Goal: Information Seeking & Learning: Learn about a topic

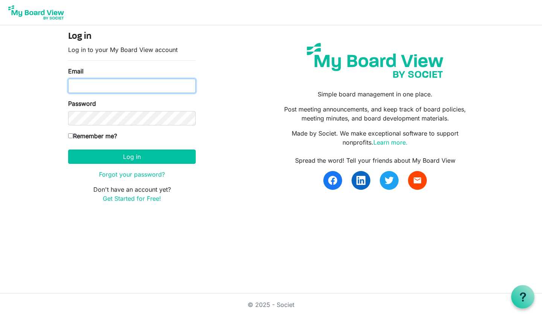
type input "clairemariecummings@gmail.com"
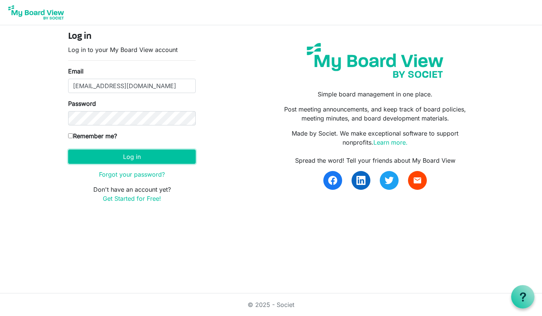
click at [111, 159] on button "Log in" at bounding box center [132, 156] width 128 height 14
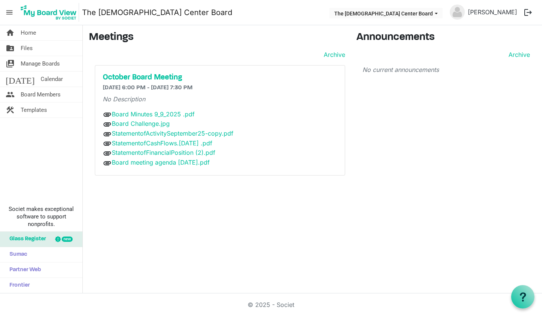
click at [145, 159] on link "Board meeting agenda [DATE].pdf" at bounding box center [161, 162] width 98 height 8
click at [172, 205] on div "home Home folder_shared Files switch_account Manage Boards today Calendar peopl…" at bounding box center [271, 159] width 542 height 268
click at [163, 152] on link "StatementofFinancialPosition (2).pdf" at bounding box center [163, 153] width 103 height 8
click at [169, 144] on link "StatementofCashFlows.sep.25 .pdf" at bounding box center [162, 143] width 100 height 8
click at [144, 134] on link "StatementofActivitySeptember25-copy.pdf" at bounding box center [173, 133] width 122 height 8
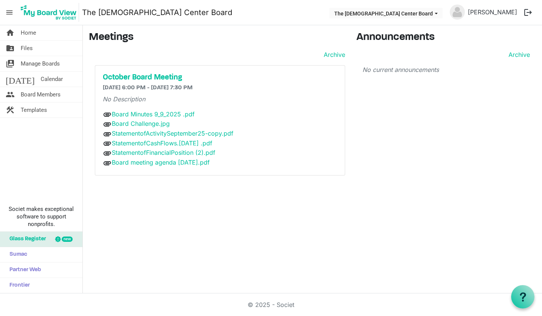
click at [153, 202] on div "home Home folder_shared Files switch_account Manage Boards today Calendar peopl…" at bounding box center [271, 159] width 542 height 268
click at [164, 114] on link "Board Minutes 9_9_2025 .pdf" at bounding box center [153, 114] width 83 height 8
click at [30, 94] on span "Board Members" at bounding box center [41, 94] width 40 height 15
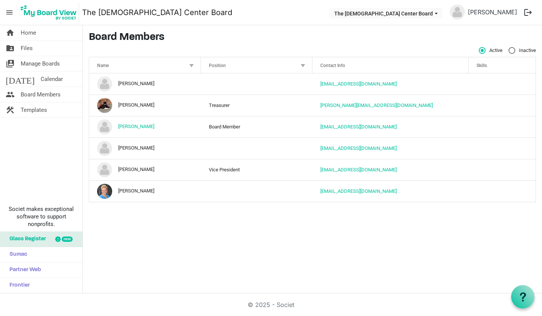
click at [24, 29] on span "Home" at bounding box center [28, 32] width 15 height 15
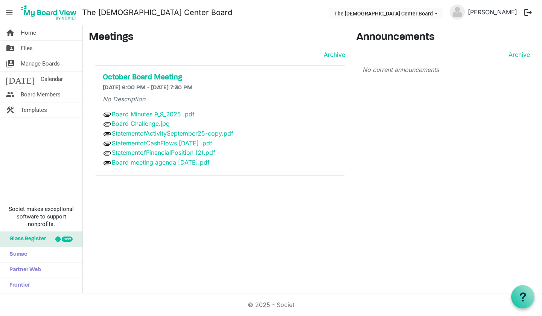
click at [25, 45] on span "Files" at bounding box center [27, 48] width 12 height 15
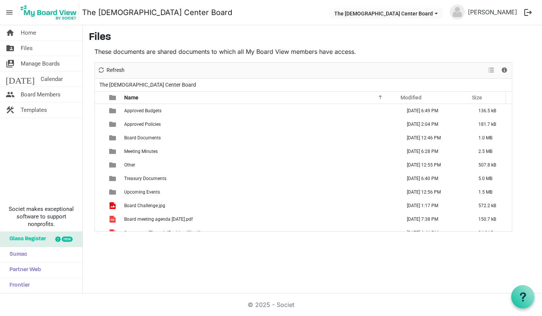
click at [151, 140] on span "Board Documents" at bounding box center [142, 137] width 37 height 5
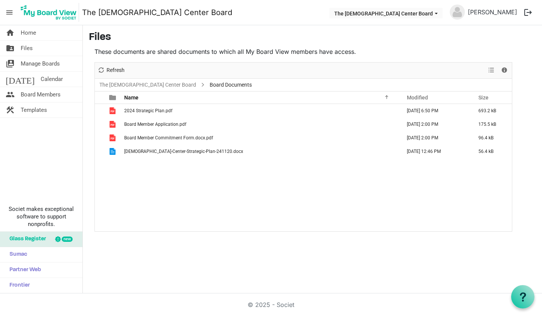
click at [158, 151] on span "[DEMOGRAPHIC_DATA]-Center-Strategic-Plan-241120.docx" at bounding box center [183, 151] width 119 height 5
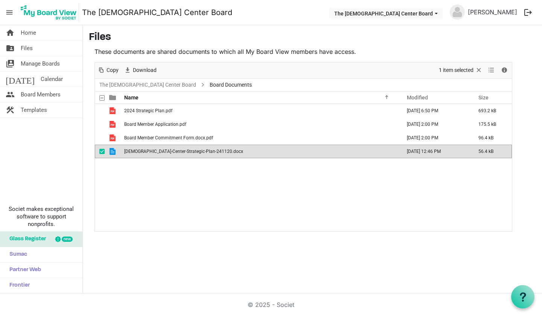
click at [158, 151] on span "[DEMOGRAPHIC_DATA]-Center-Strategic-Plan-241120.docx" at bounding box center [183, 151] width 119 height 5
click at [376, 47] on p "These documents are shared documents to which all My Board View members have ac…" at bounding box center [303, 51] width 418 height 9
